Goal: Task Accomplishment & Management: Manage account settings

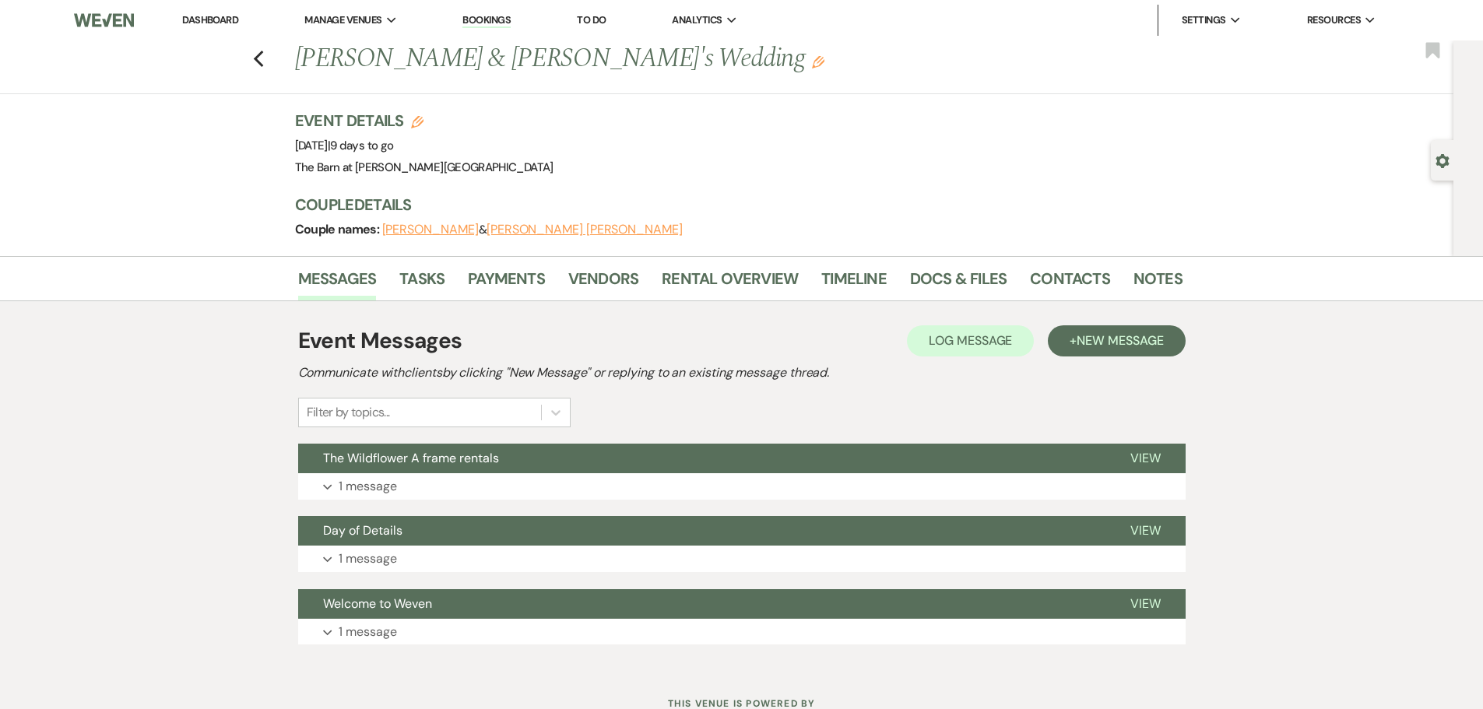
click at [213, 23] on link "Dashboard" at bounding box center [210, 19] width 56 height 13
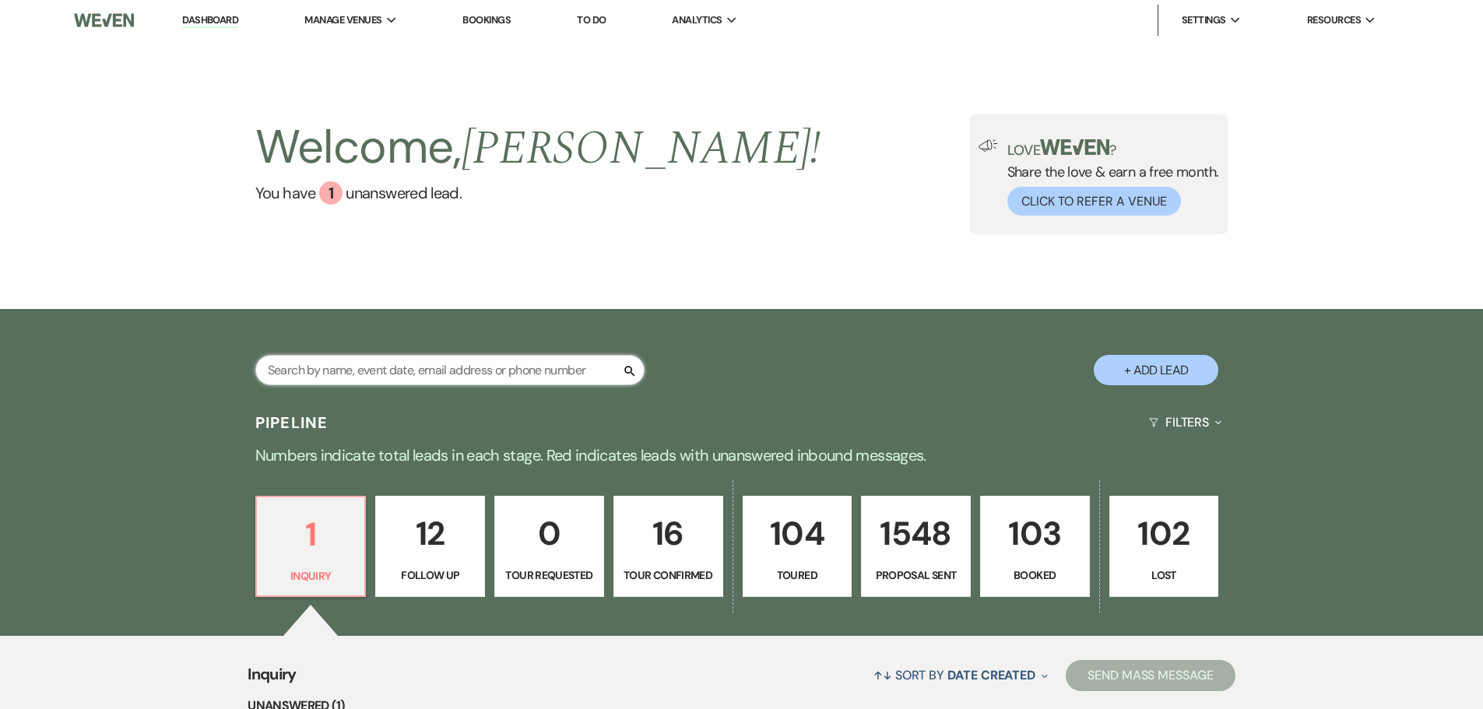
click at [368, 366] on input "text" at bounding box center [449, 370] width 389 height 30
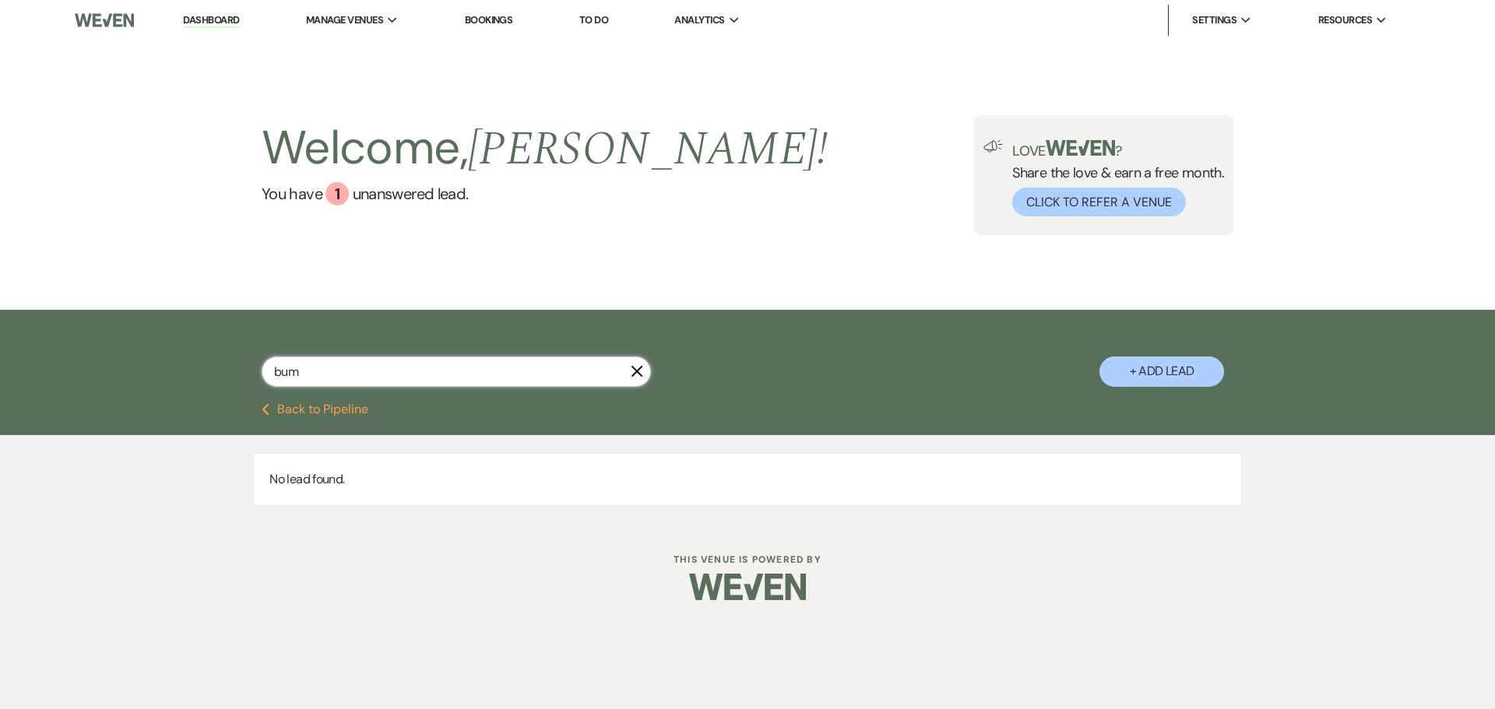
type input "brum"
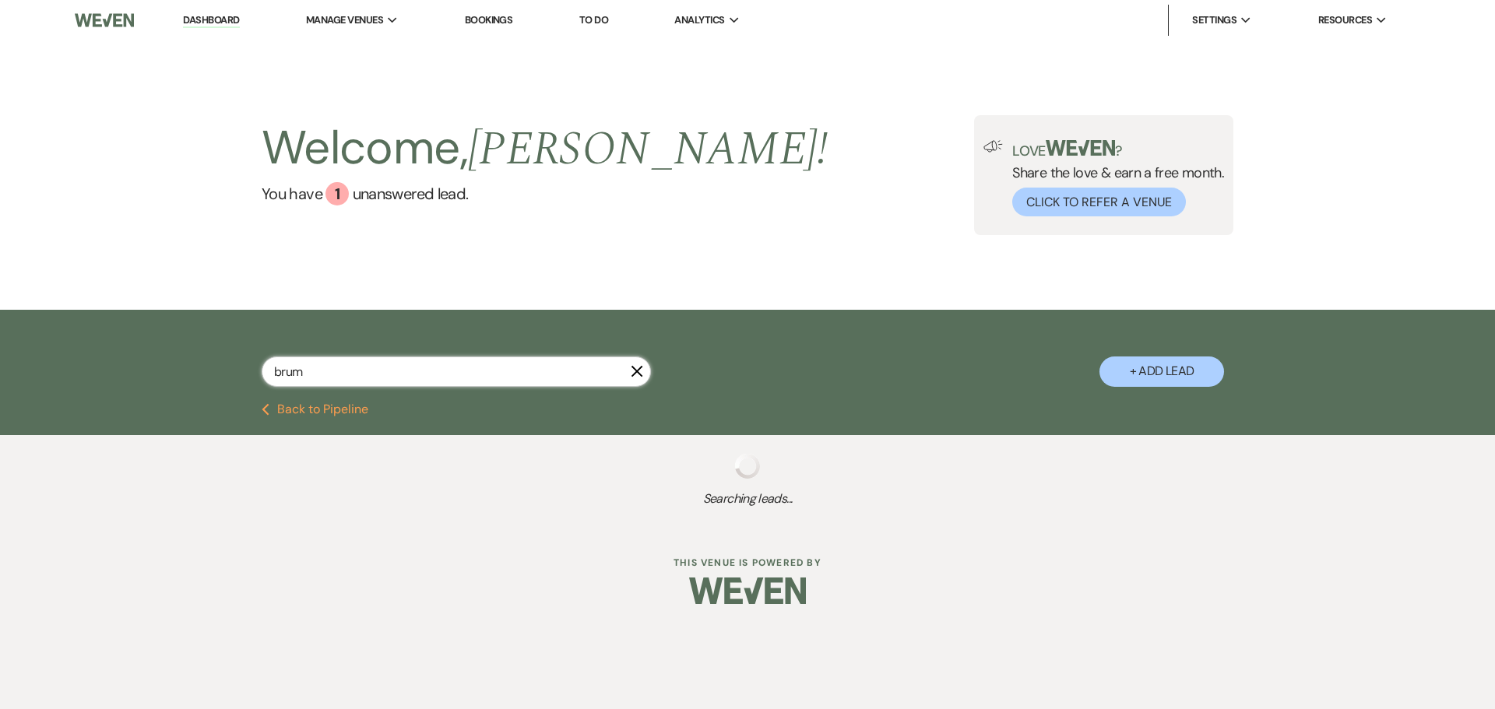
select select "6"
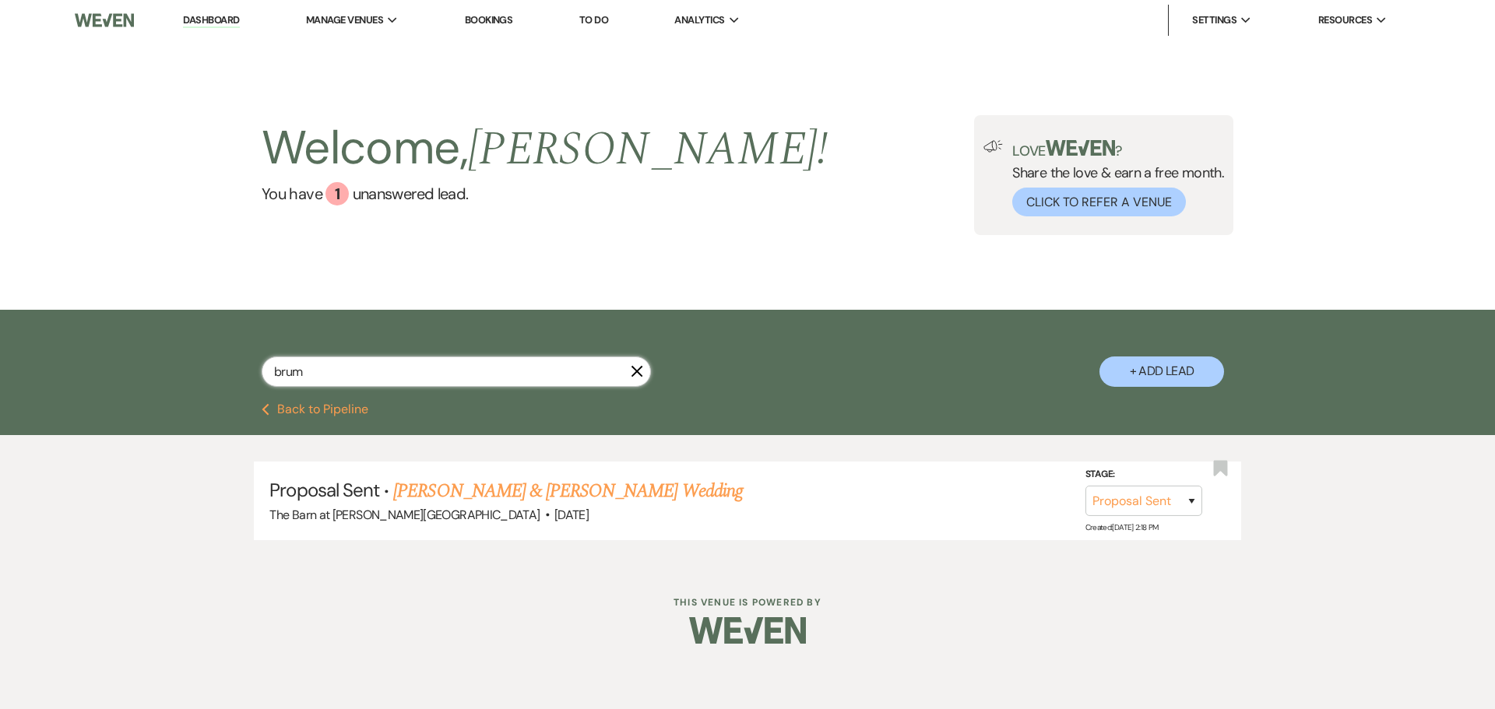
click at [315, 378] on input "brum" at bounding box center [456, 372] width 389 height 30
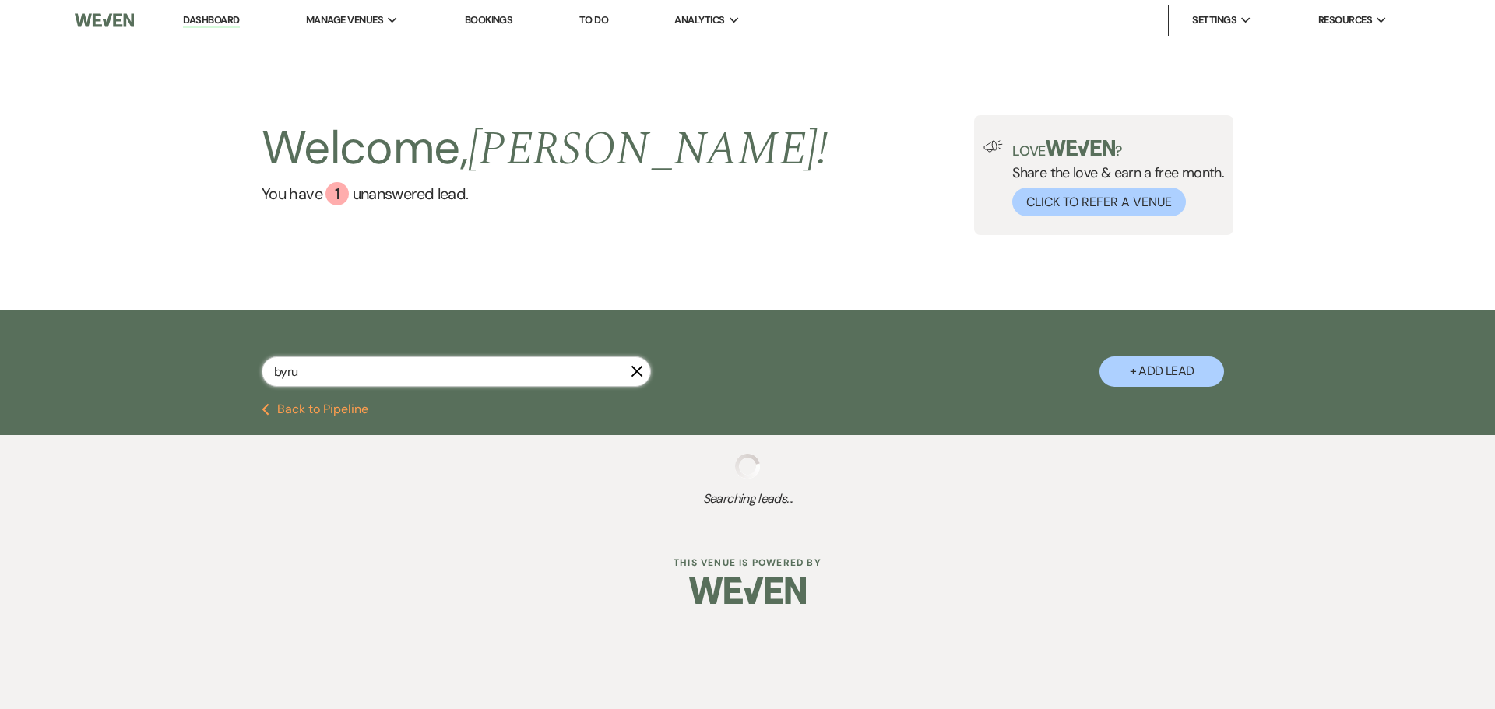
type input "[PERSON_NAME]"
select select "6"
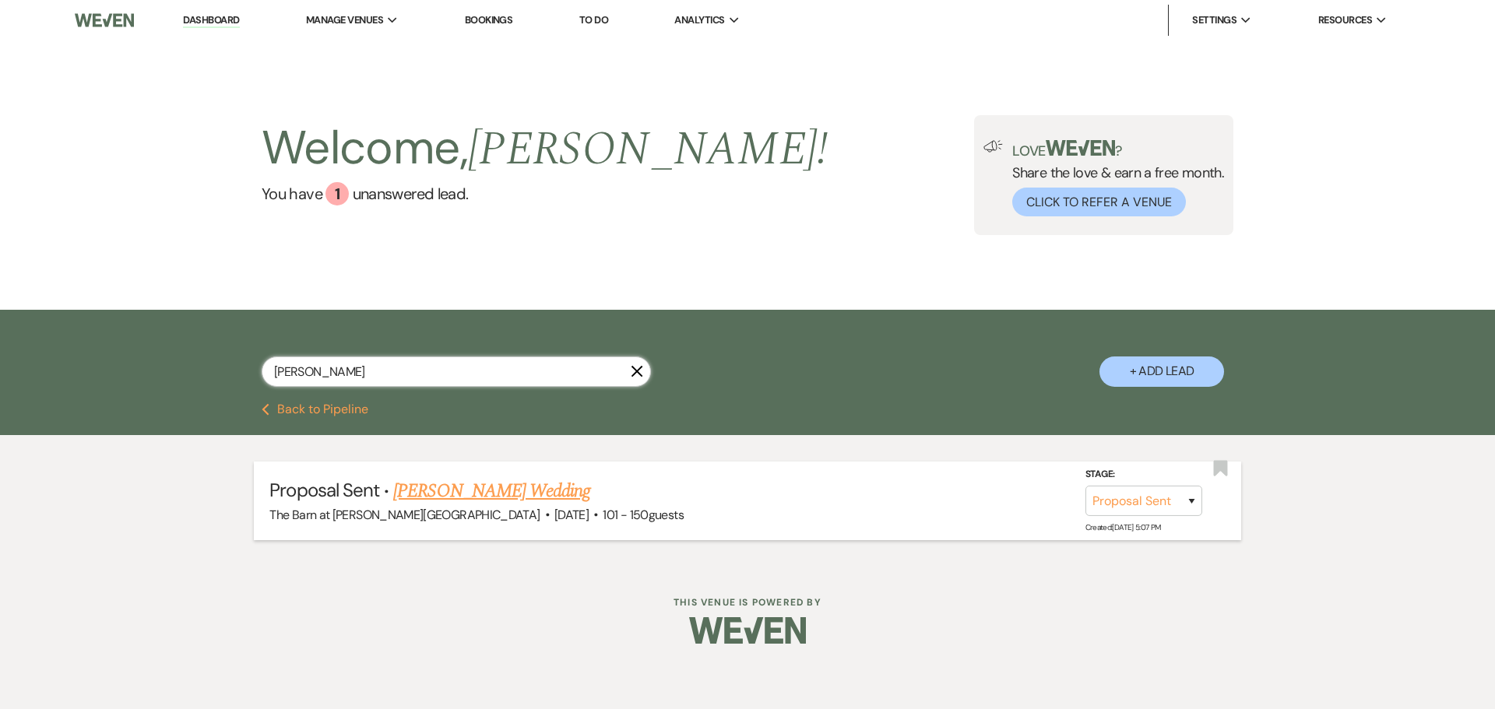
type input "[PERSON_NAME]"
click at [434, 496] on link "[PERSON_NAME] Wedding" at bounding box center [491, 491] width 197 height 28
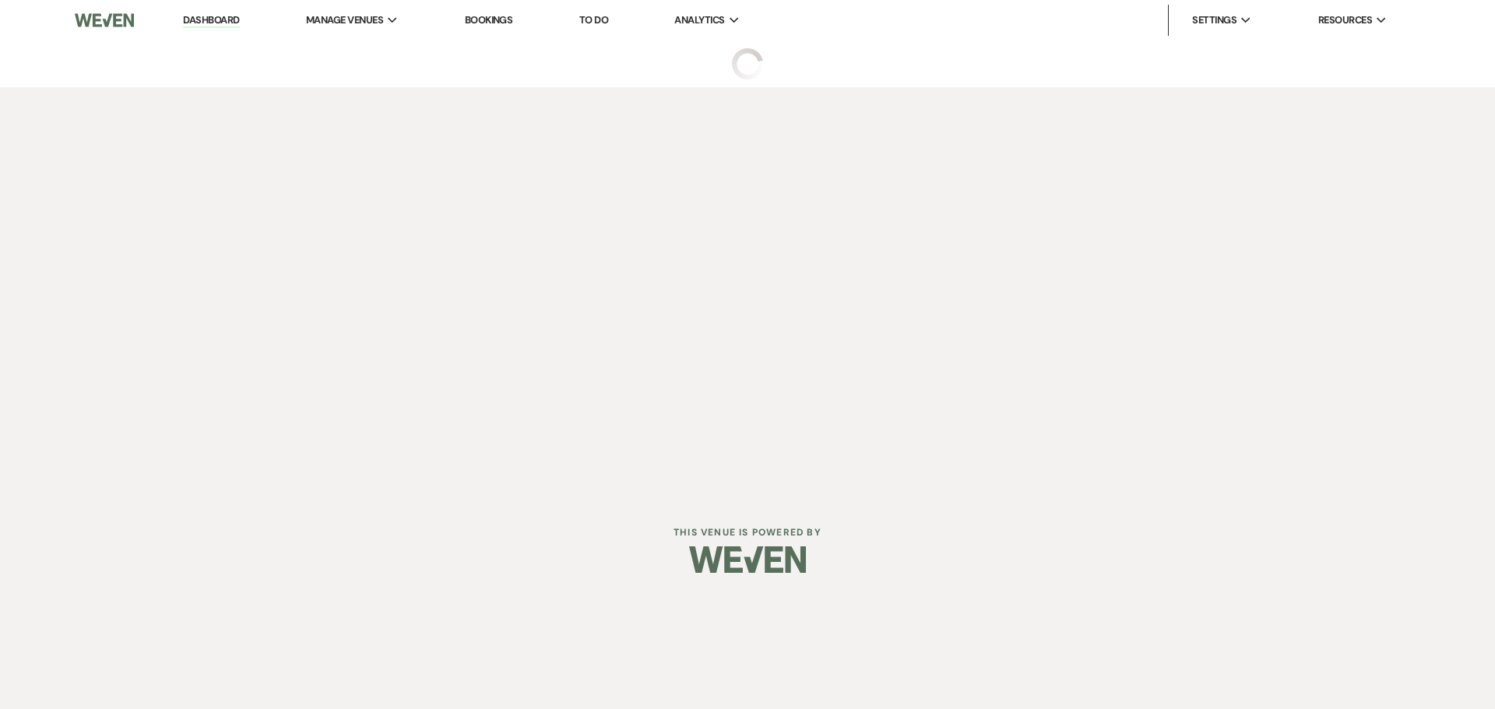
select select "6"
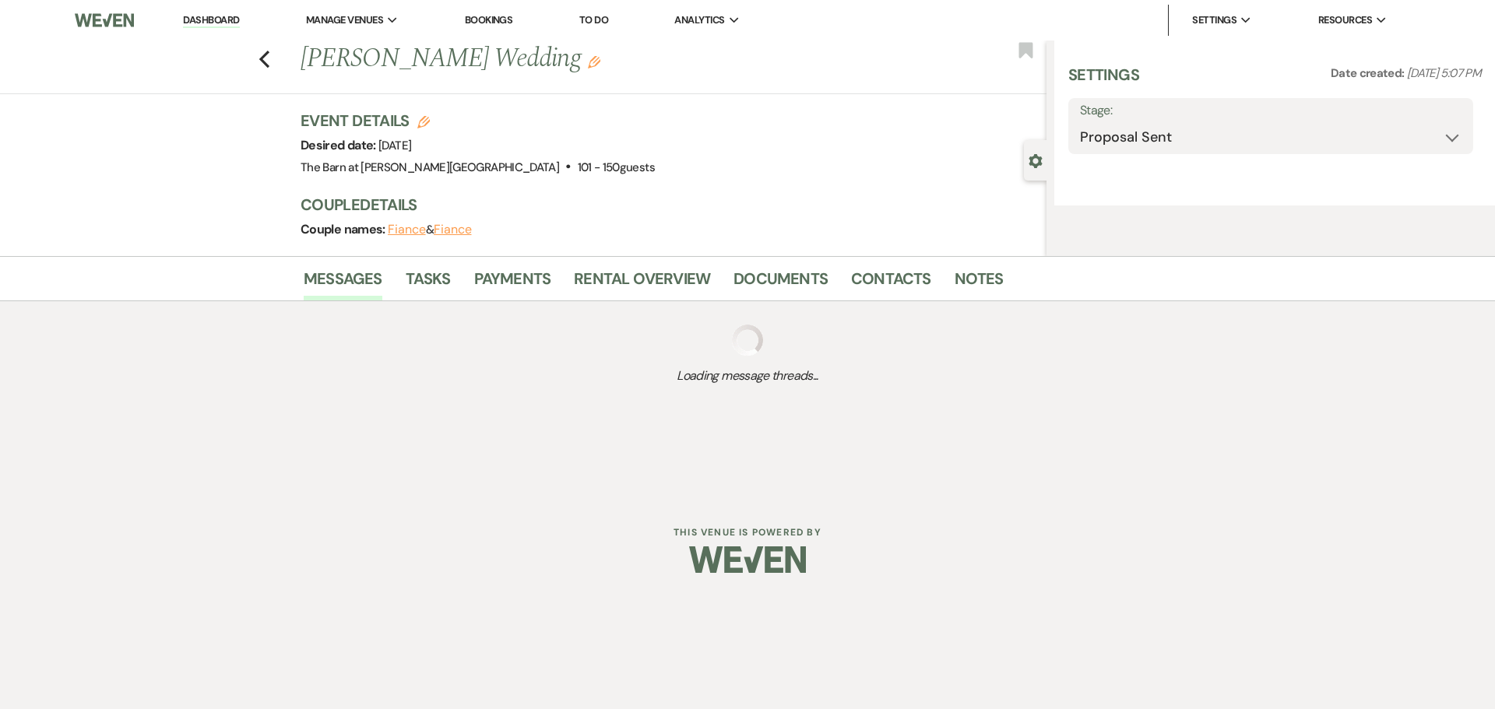
select select "2"
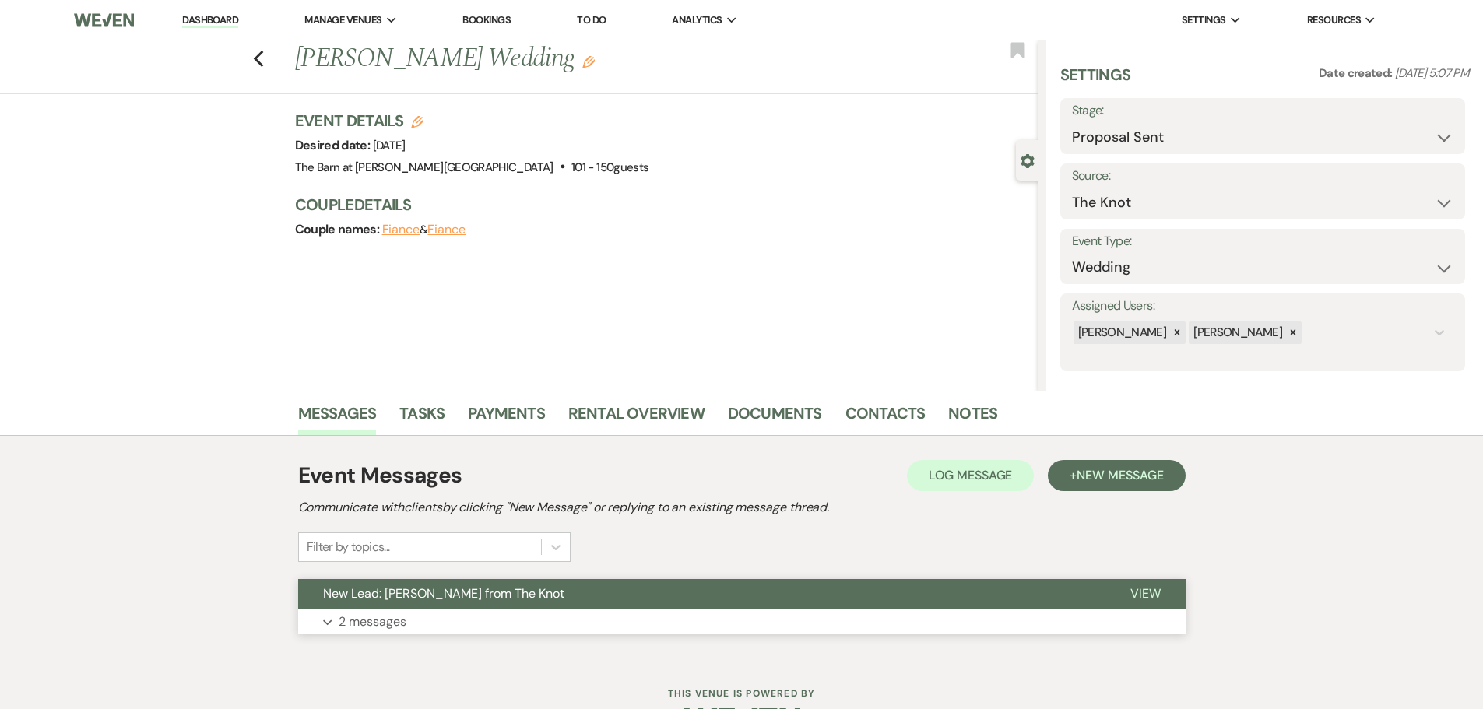
click at [364, 628] on p "2 messages" at bounding box center [373, 622] width 68 height 20
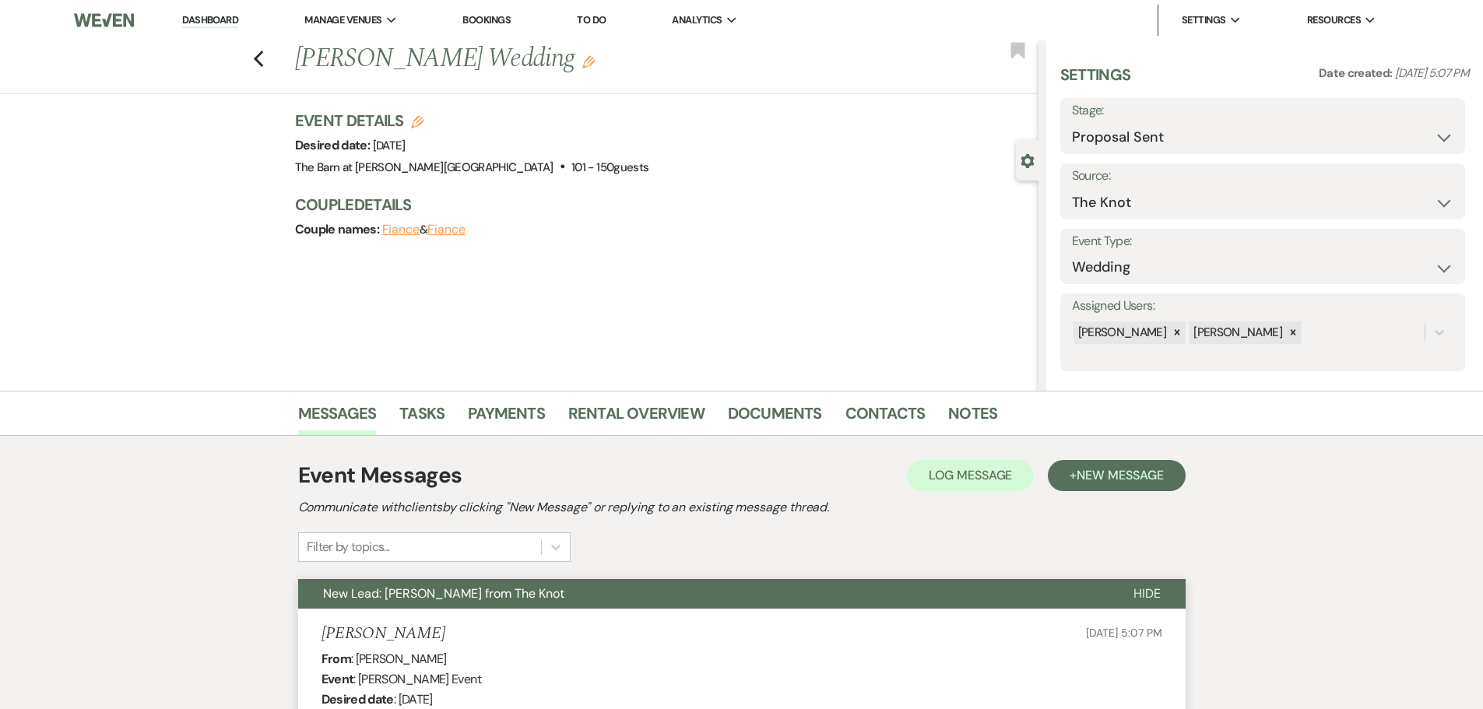
click at [225, 19] on link "Dashboard" at bounding box center [210, 20] width 56 height 15
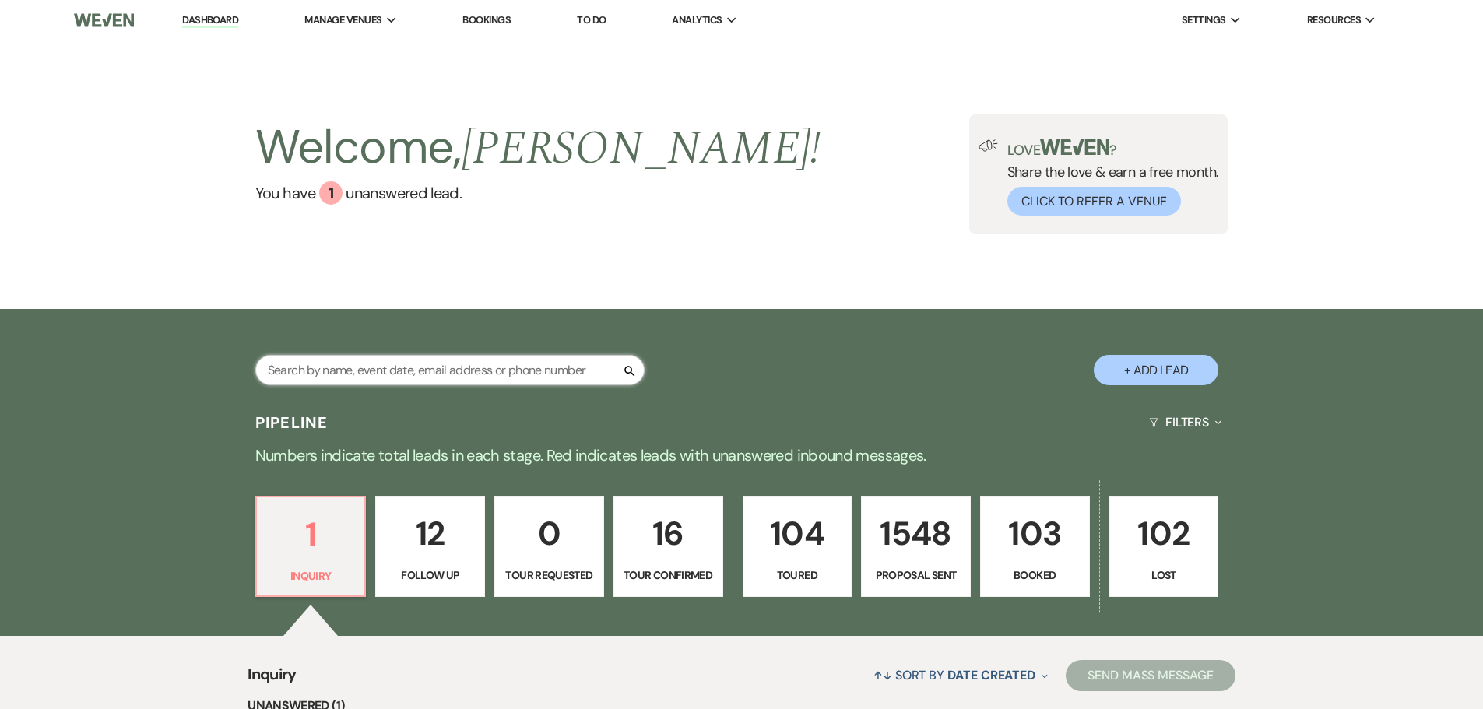
click at [413, 368] on input "text" at bounding box center [449, 370] width 389 height 30
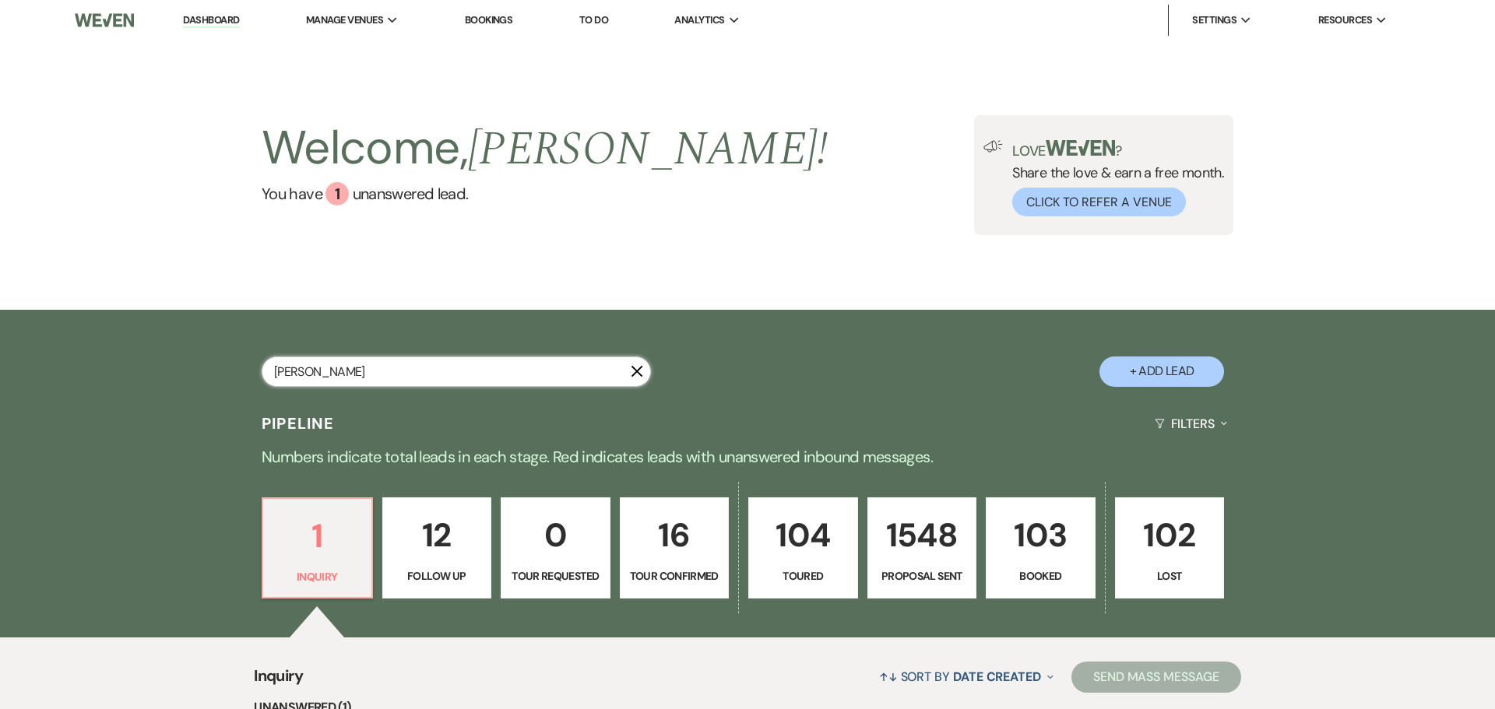
type input "[PERSON_NAME]"
select select "8"
select select "4"
select select "6"
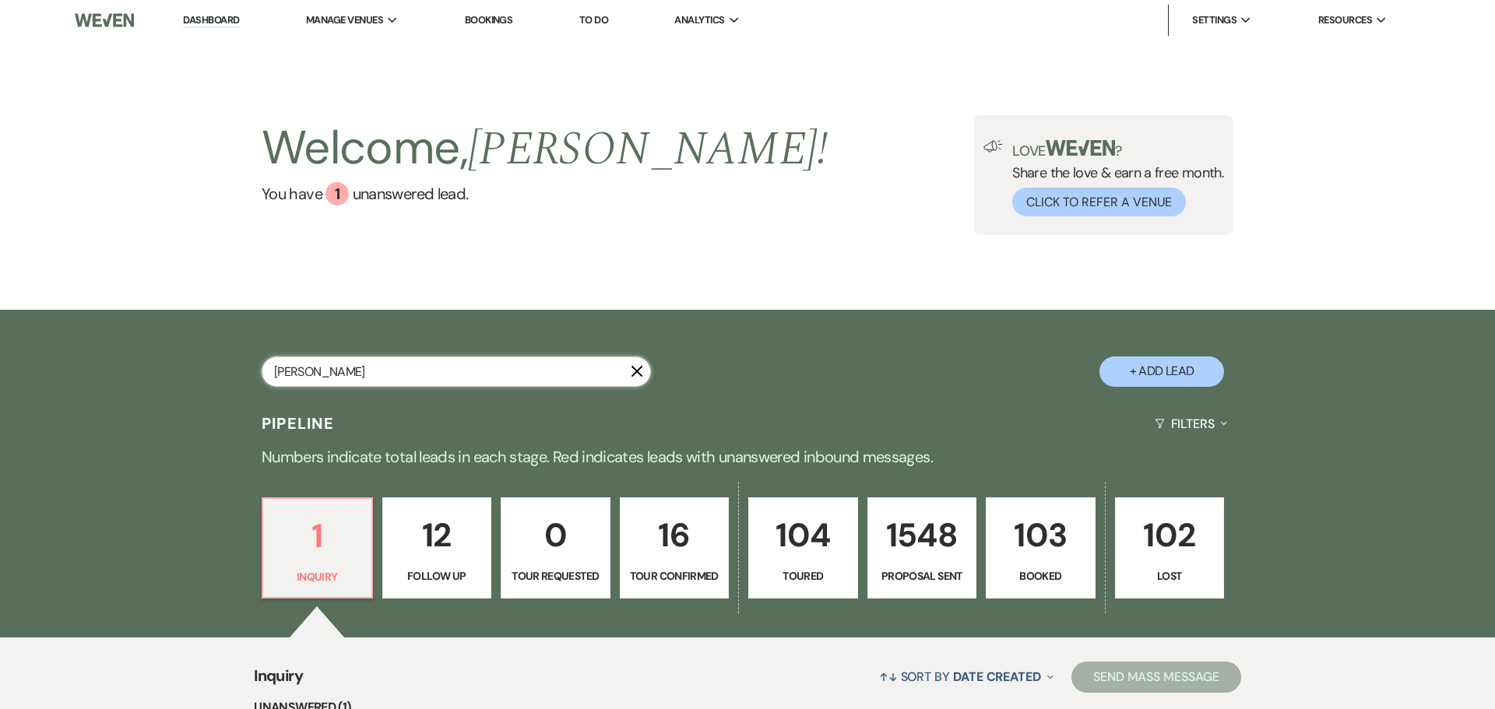
select select "6"
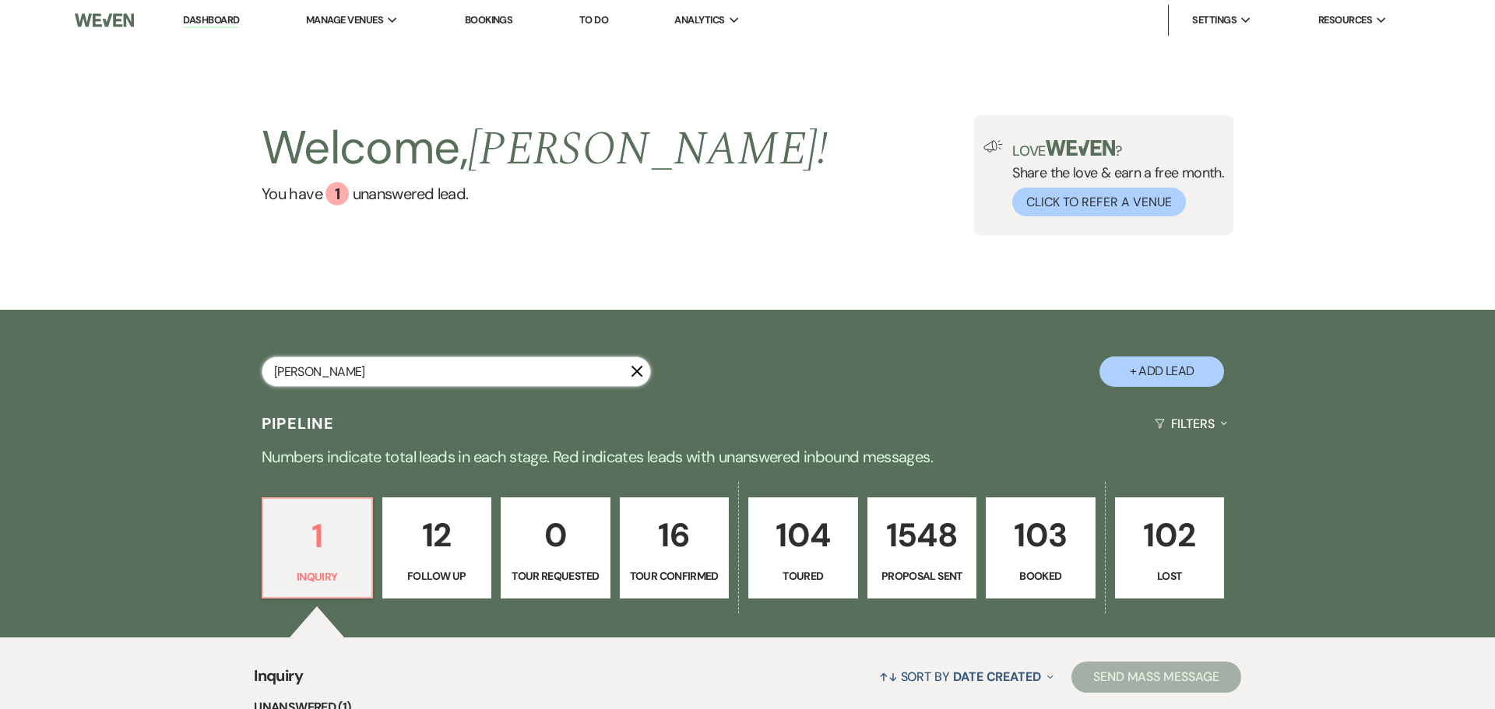
select select "6"
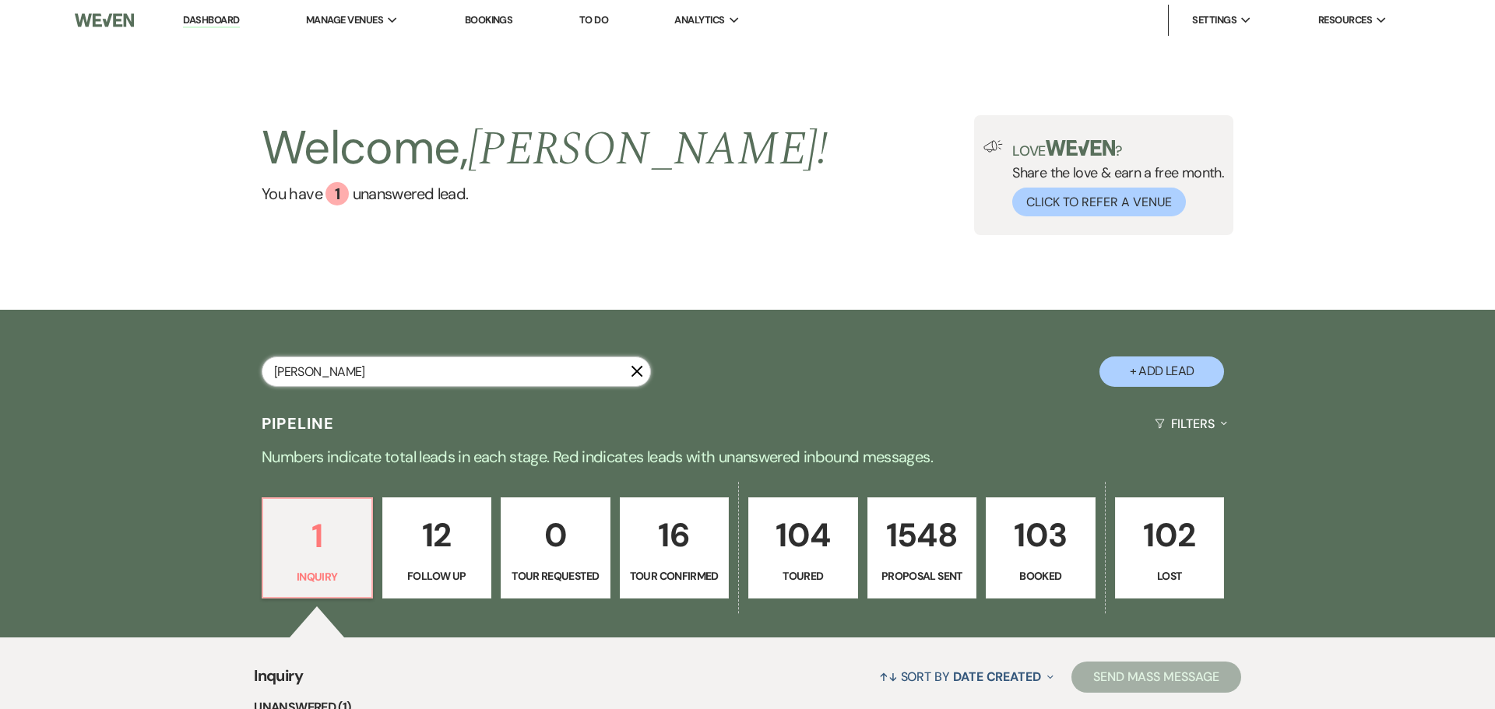
select select "6"
select select "5"
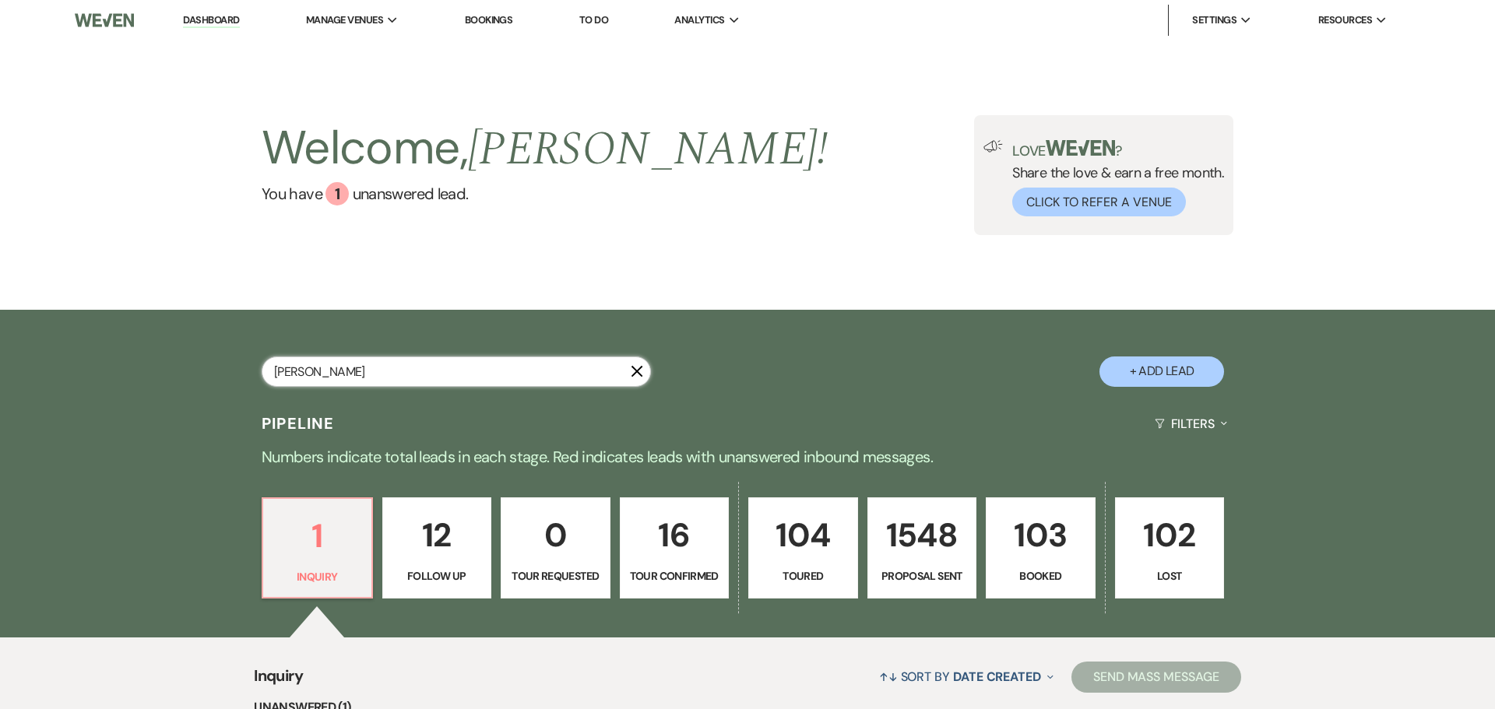
select select "6"
select select "8"
select select "11"
select select "6"
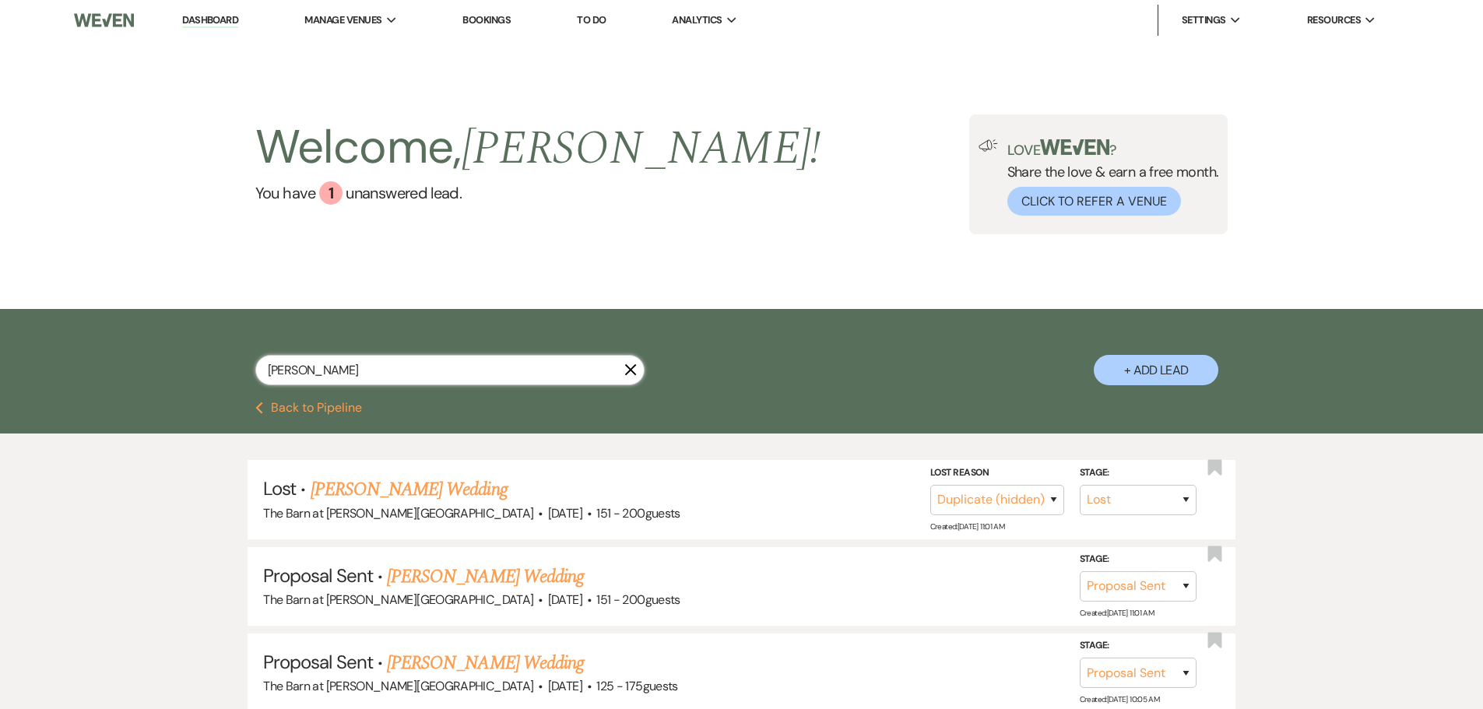
type input "[PERSON_NAME]"
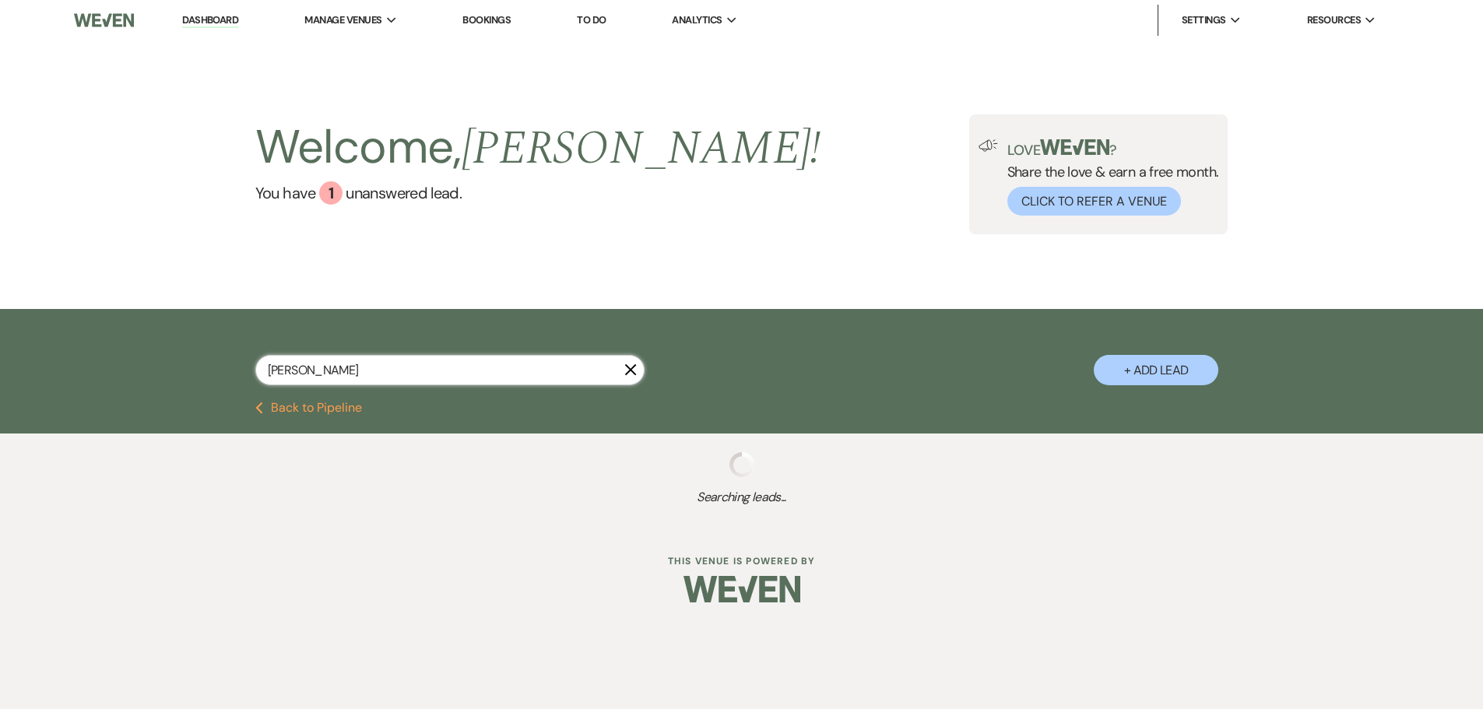
select select "8"
select select "4"
select select "6"
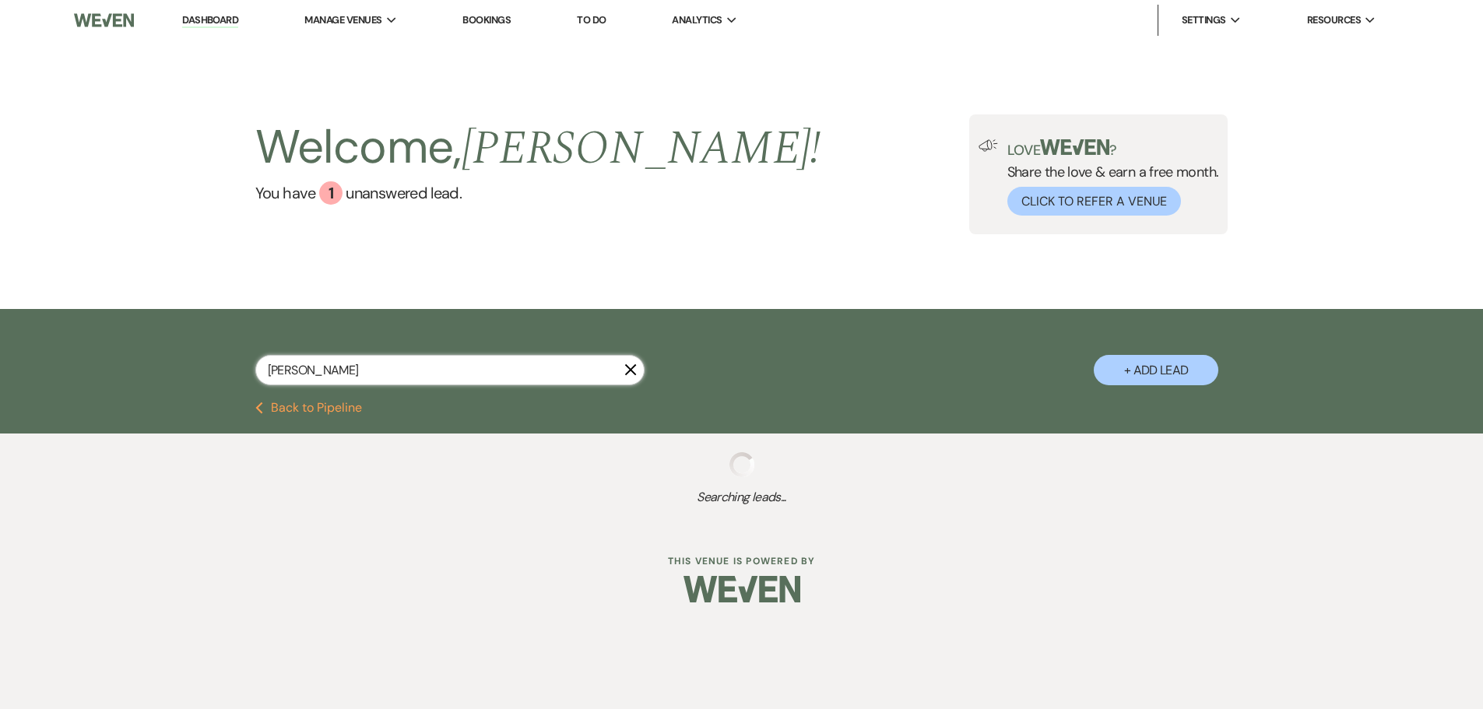
select select "6"
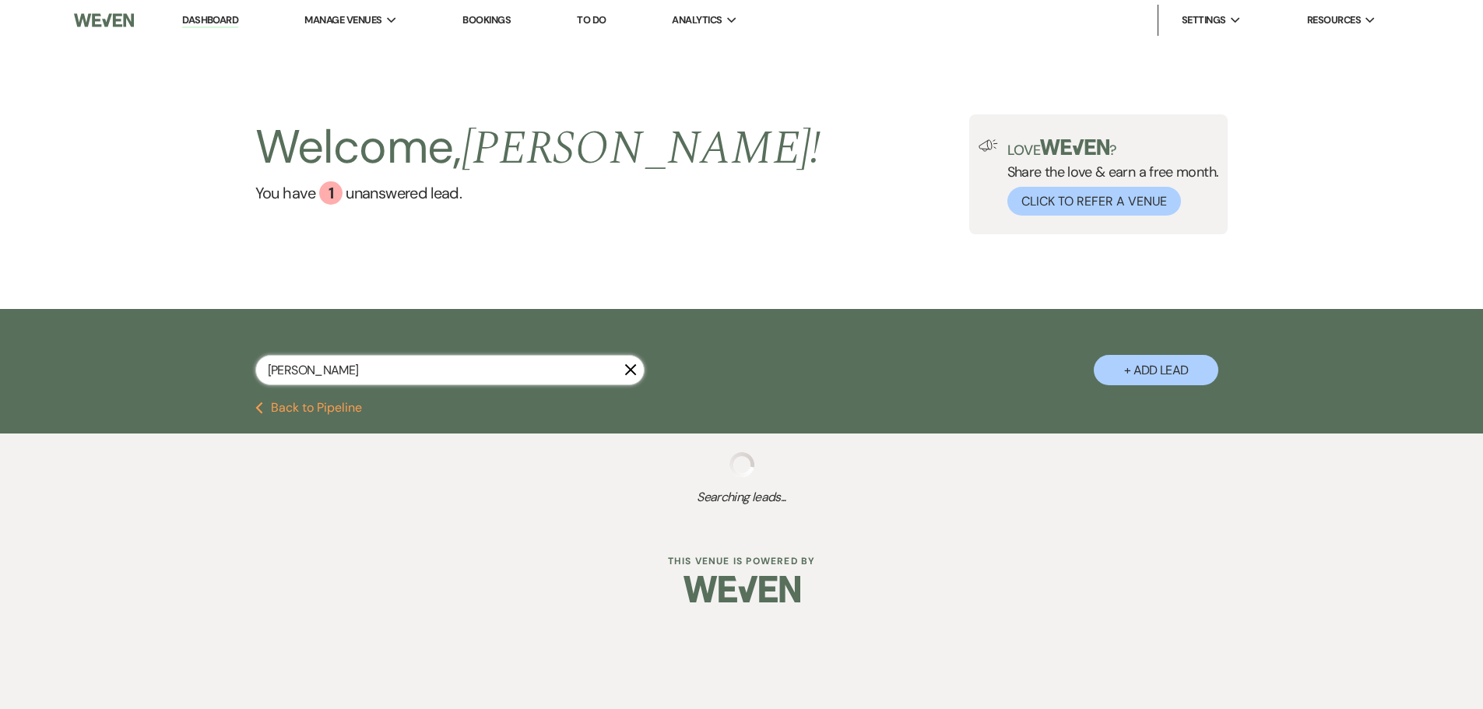
select select "6"
select select "5"
select select "6"
select select "8"
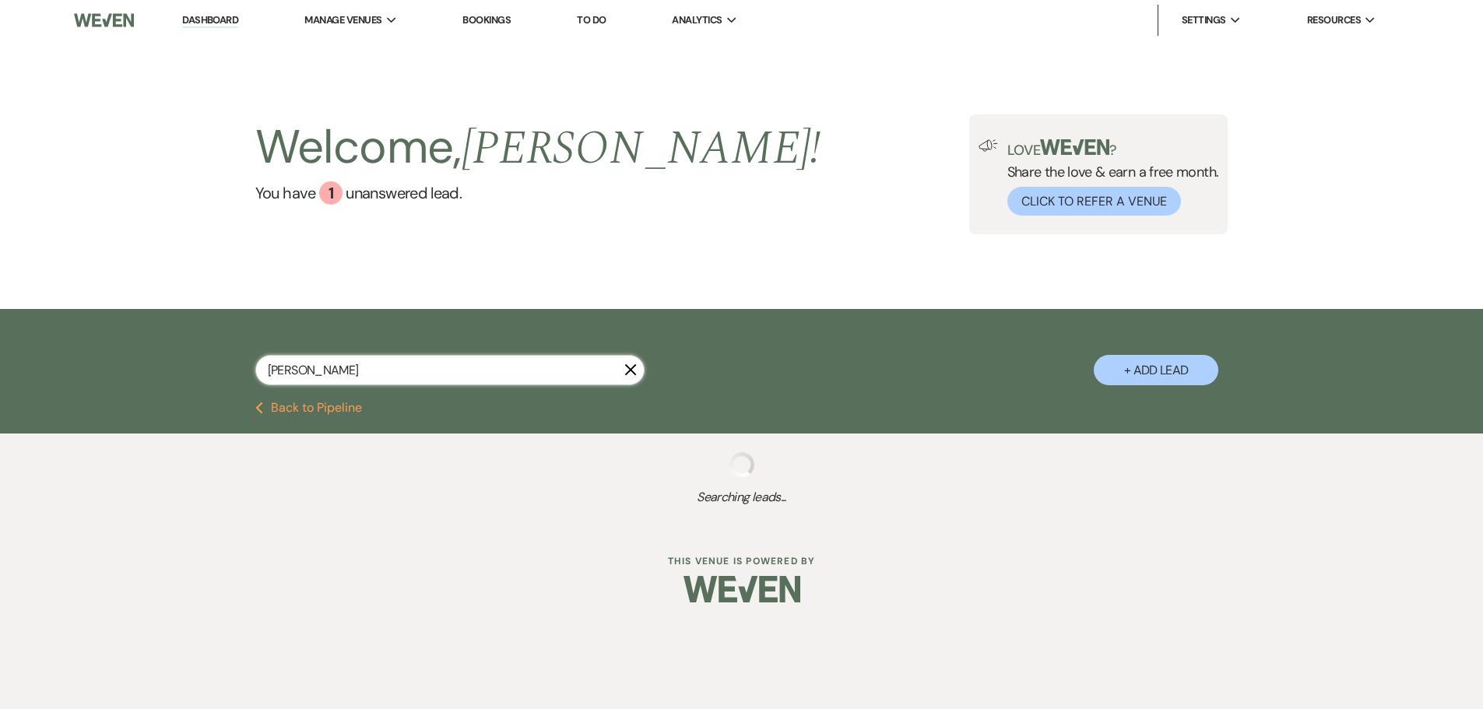
select select "11"
select select "6"
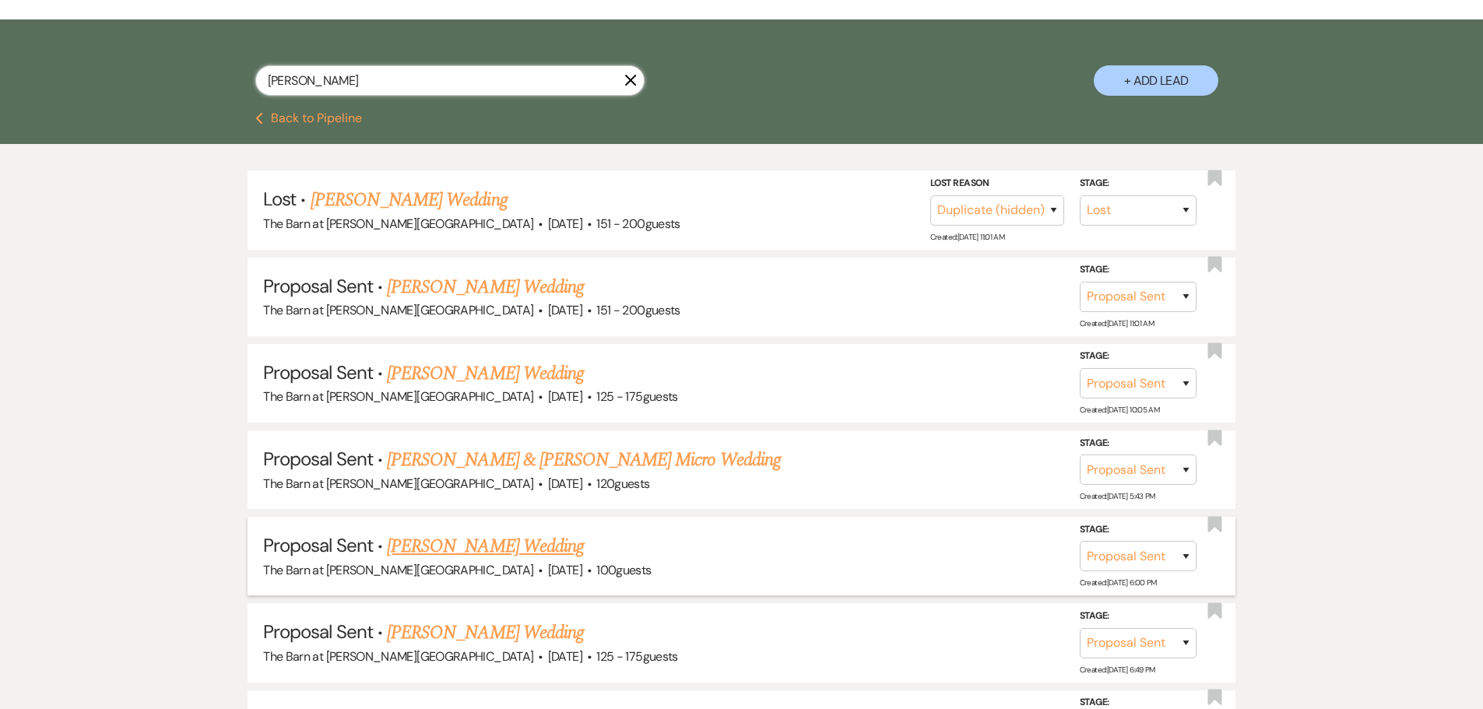
scroll to position [9, 0]
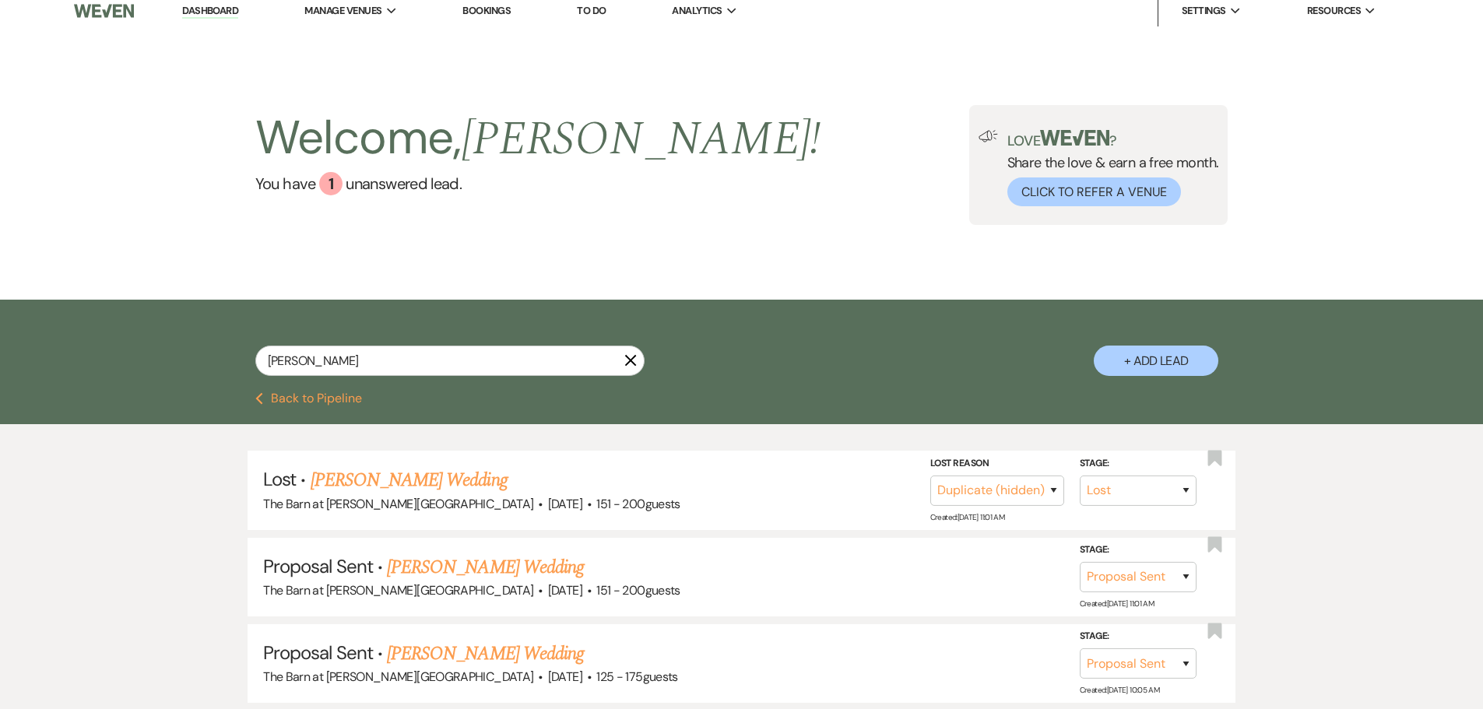
click at [631, 360] on use "button" at bounding box center [631, 361] width 12 height 12
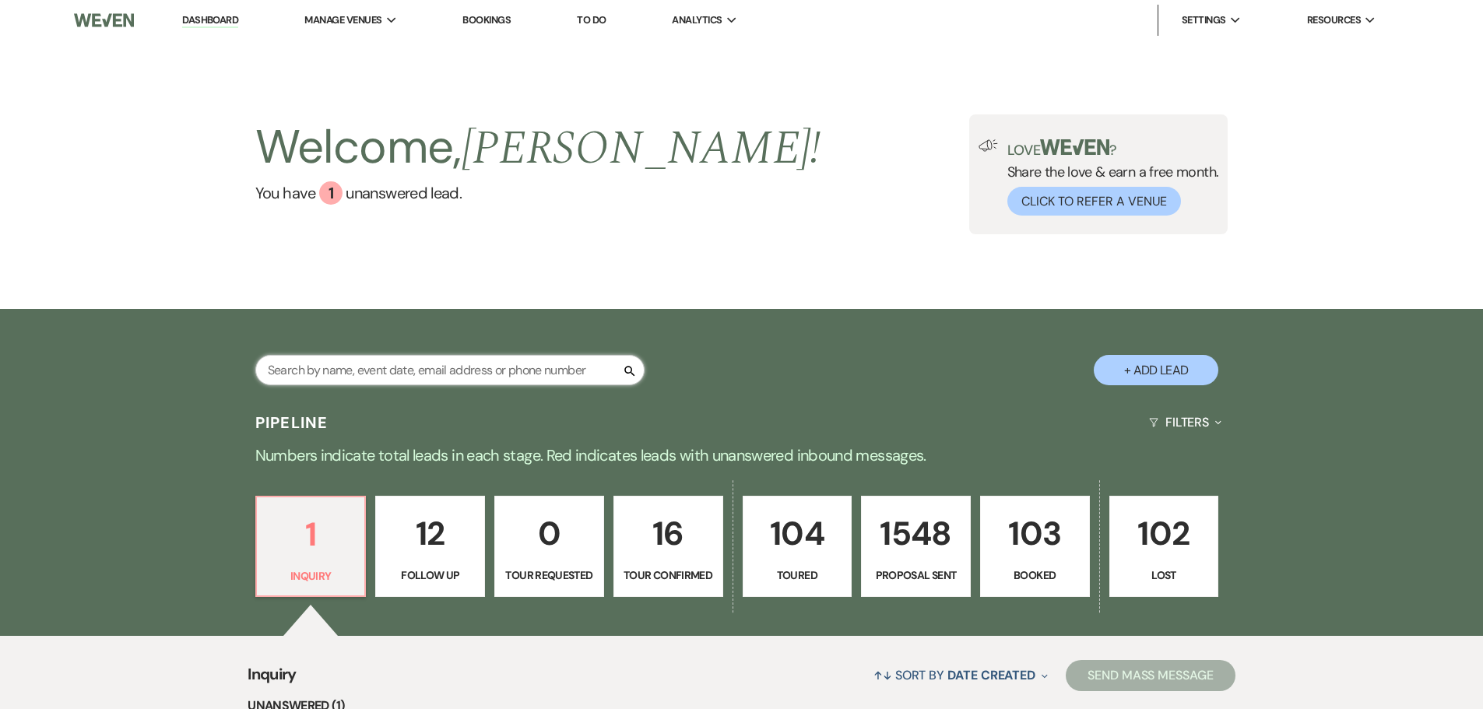
click at [389, 379] on input "text" at bounding box center [449, 370] width 389 height 30
type input "mcgraw"
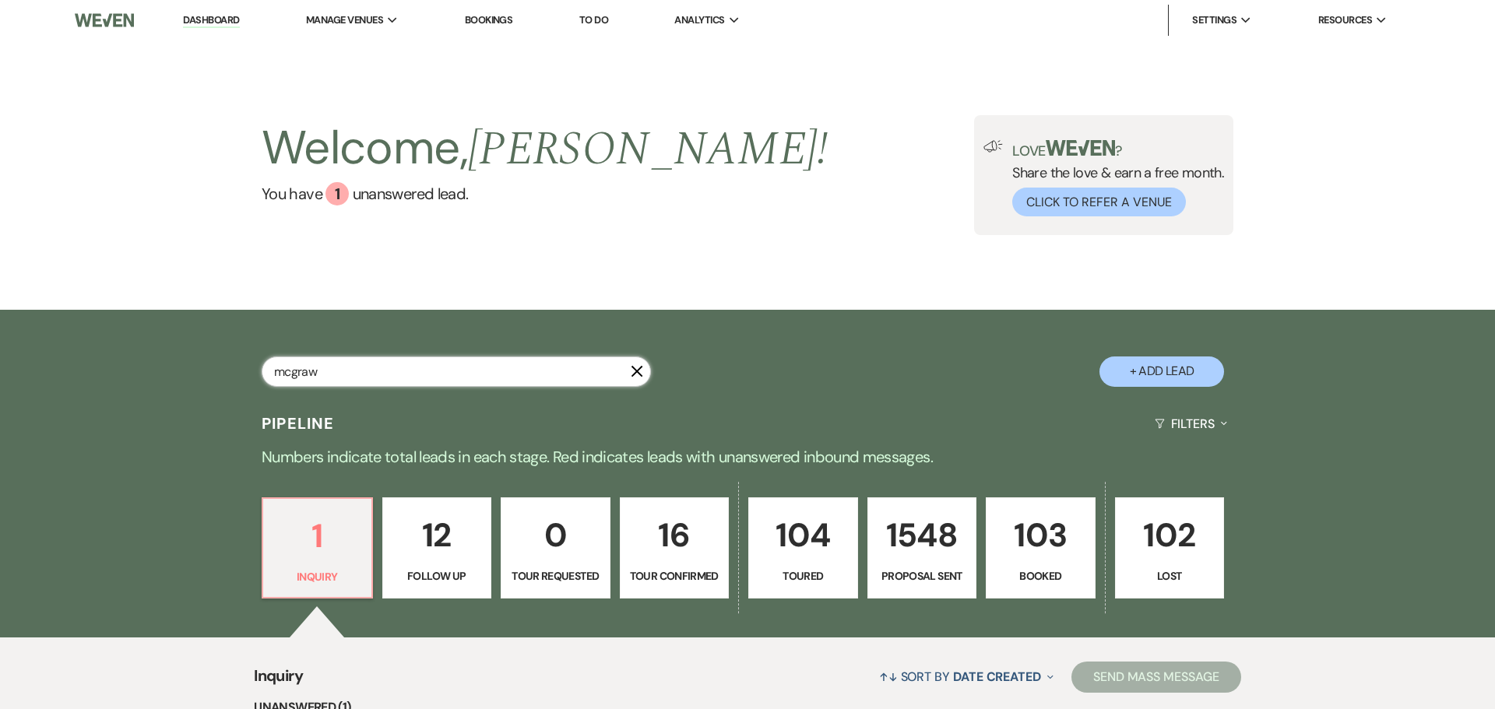
select select "6"
select select "4"
select select "8"
select select "4"
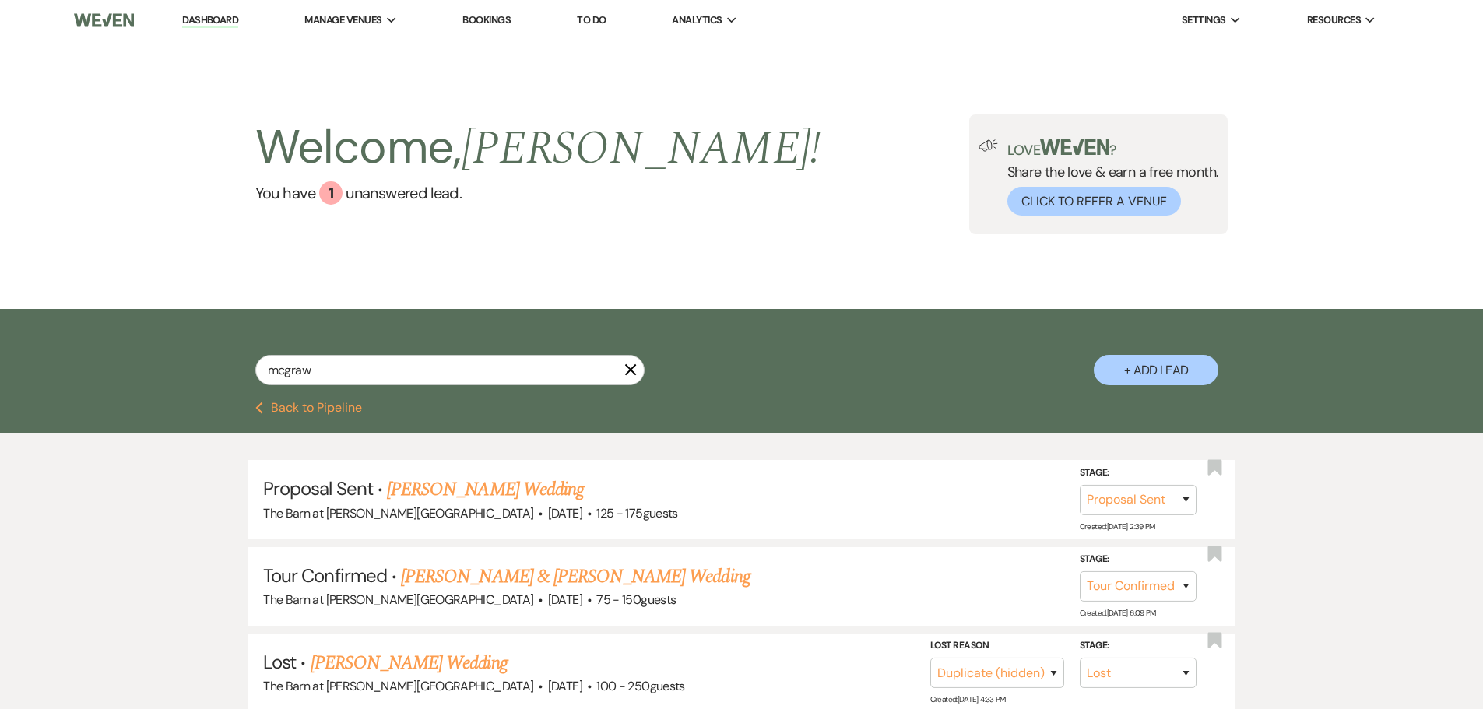
click at [624, 367] on icon "X" at bounding box center [630, 370] width 12 height 12
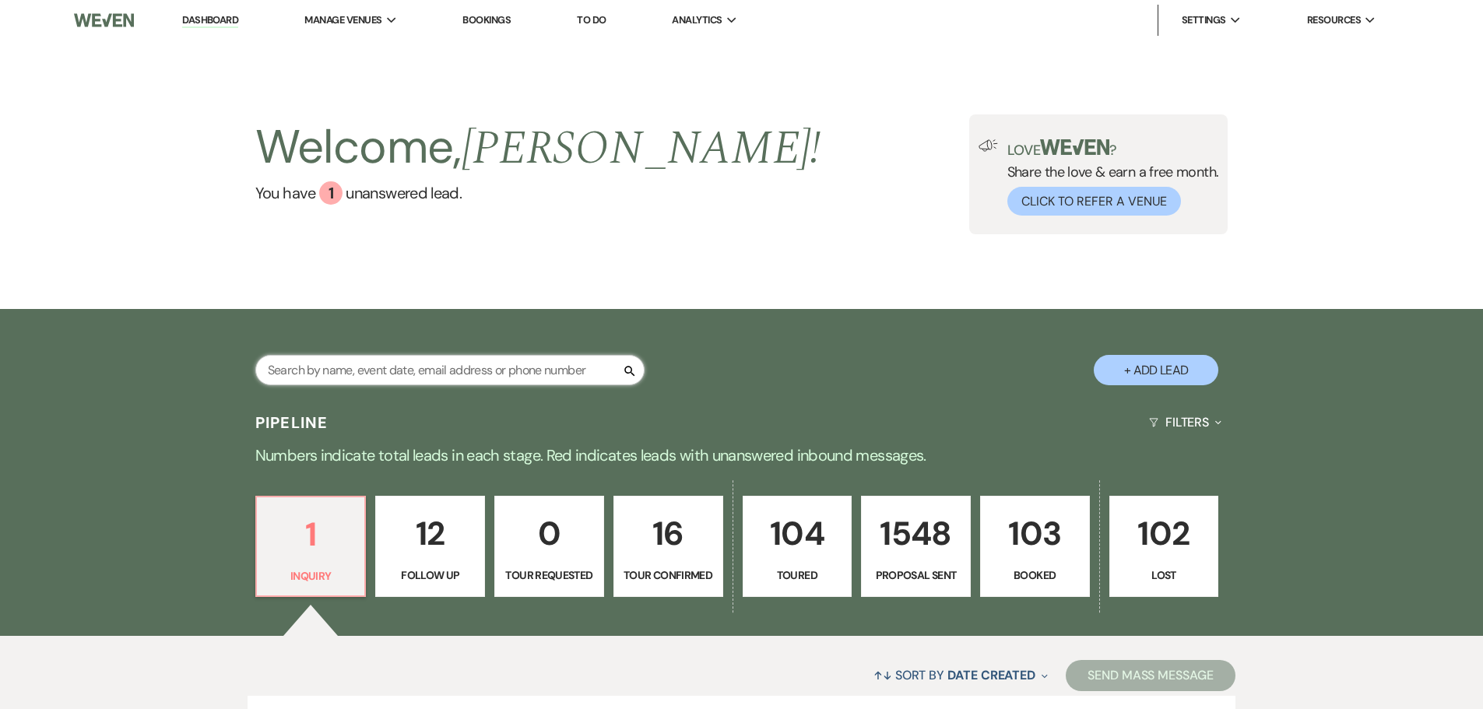
click at [463, 379] on input "text" at bounding box center [449, 370] width 389 height 30
type input "mansfield"
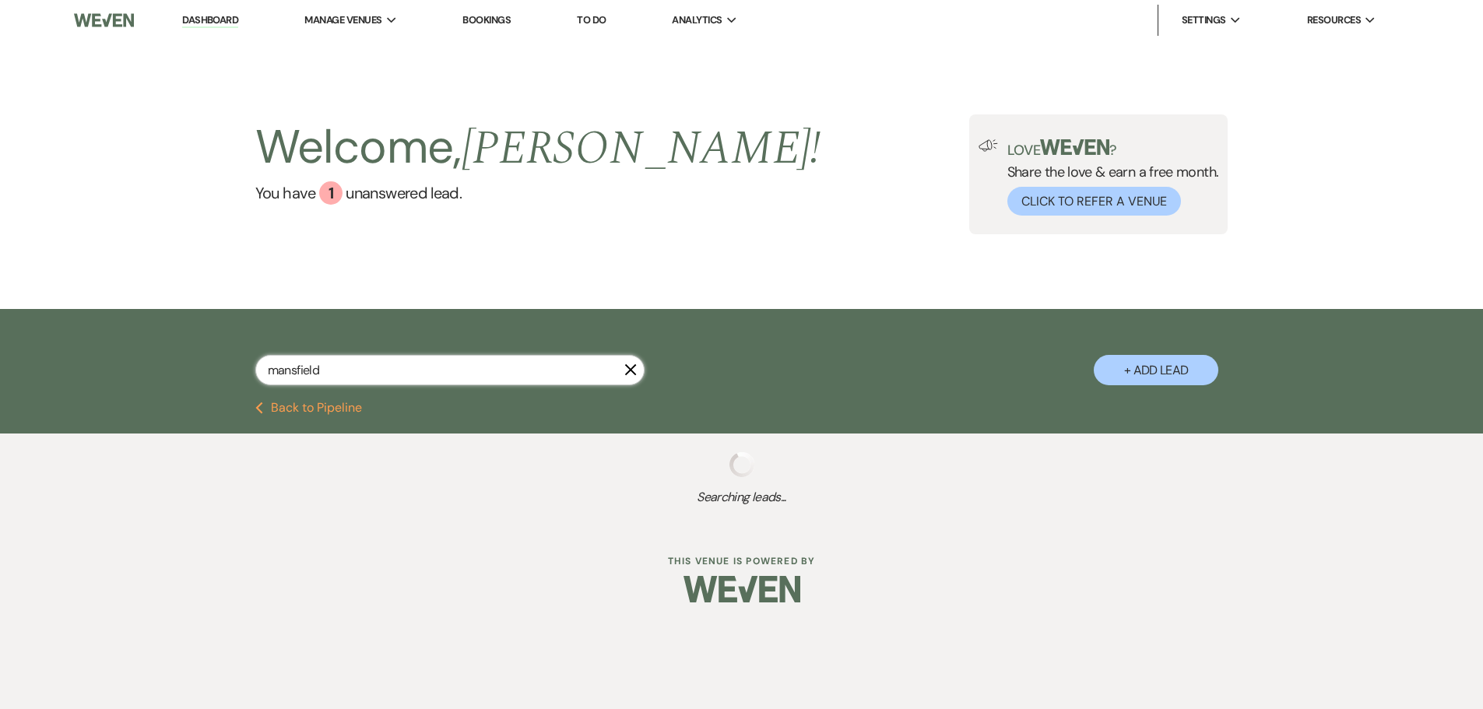
select select "4"
select select "9"
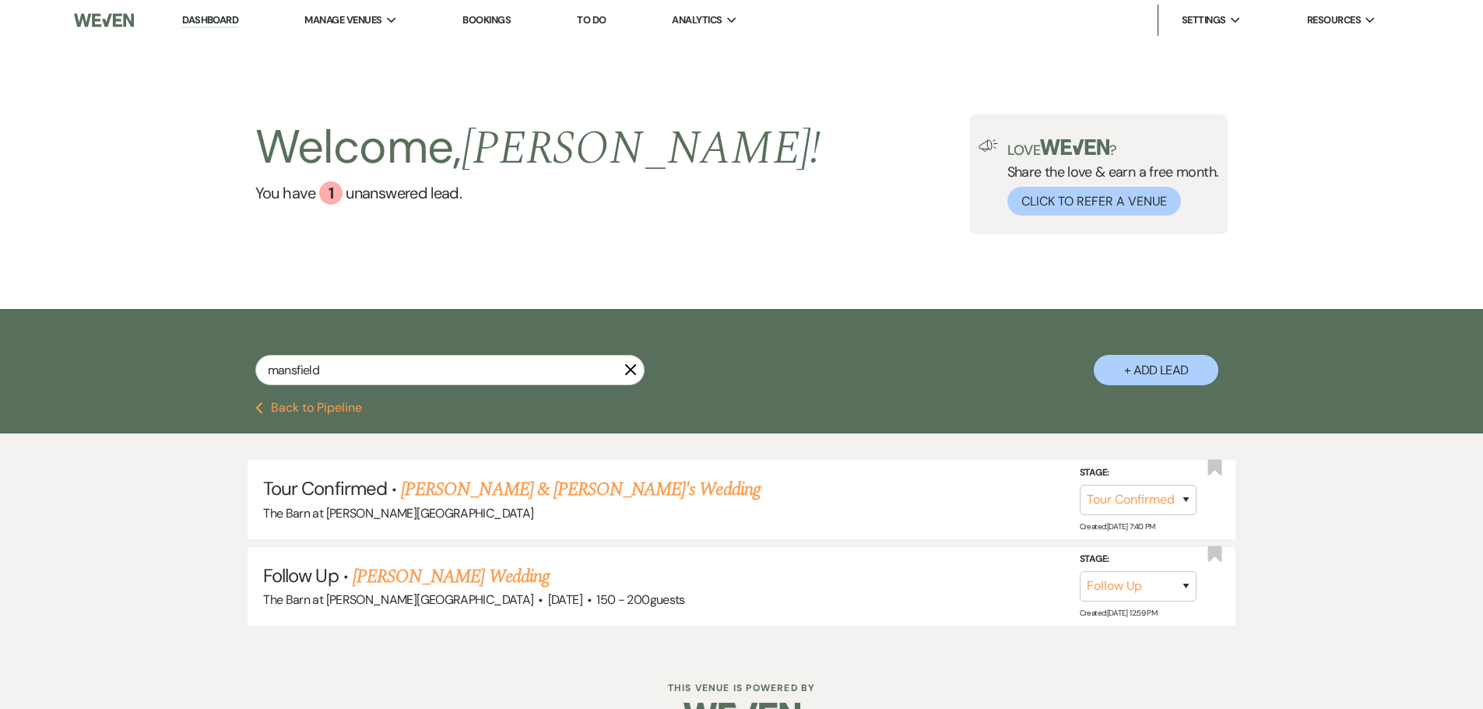
click at [232, 23] on link "Dashboard" at bounding box center [210, 20] width 56 height 15
